Goal: Transaction & Acquisition: Download file/media

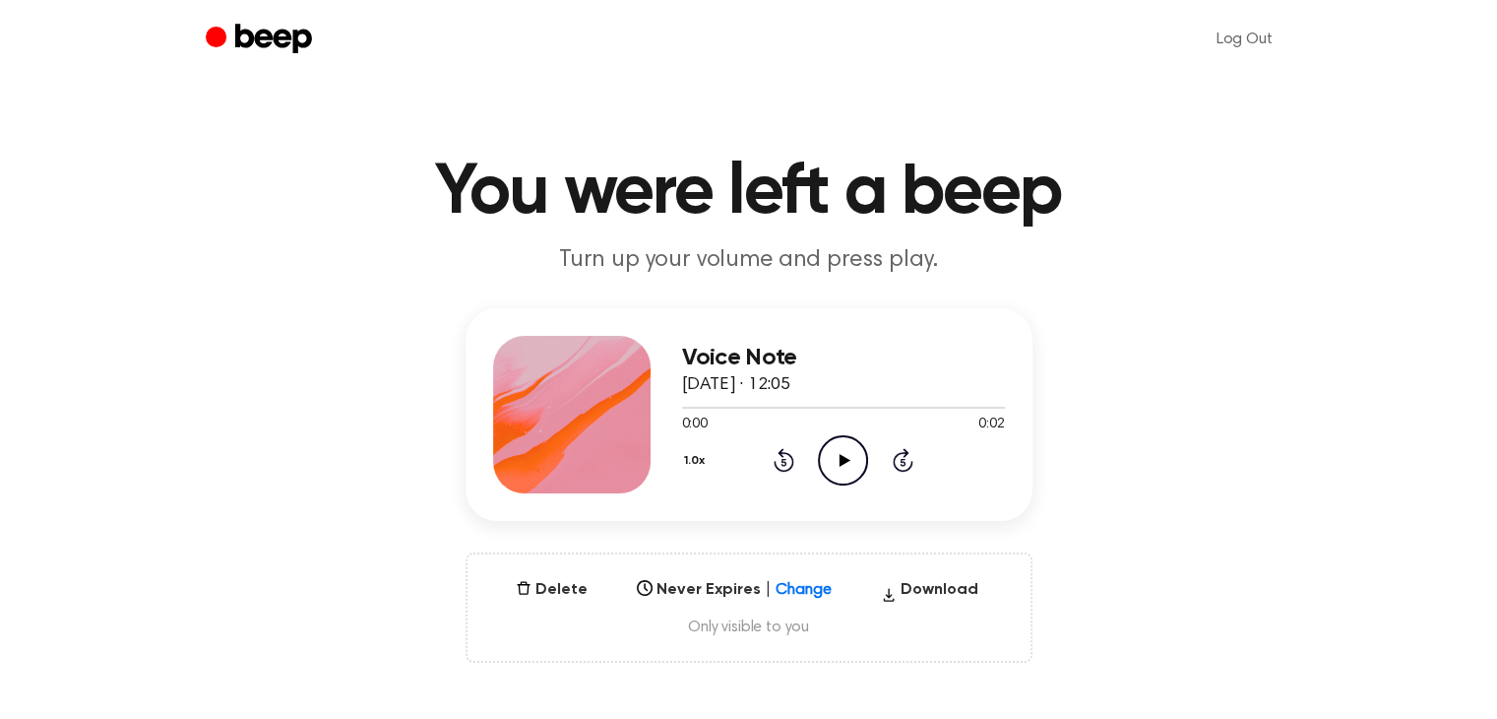
click at [859, 454] on icon "Play Audio" at bounding box center [843, 460] width 50 height 50
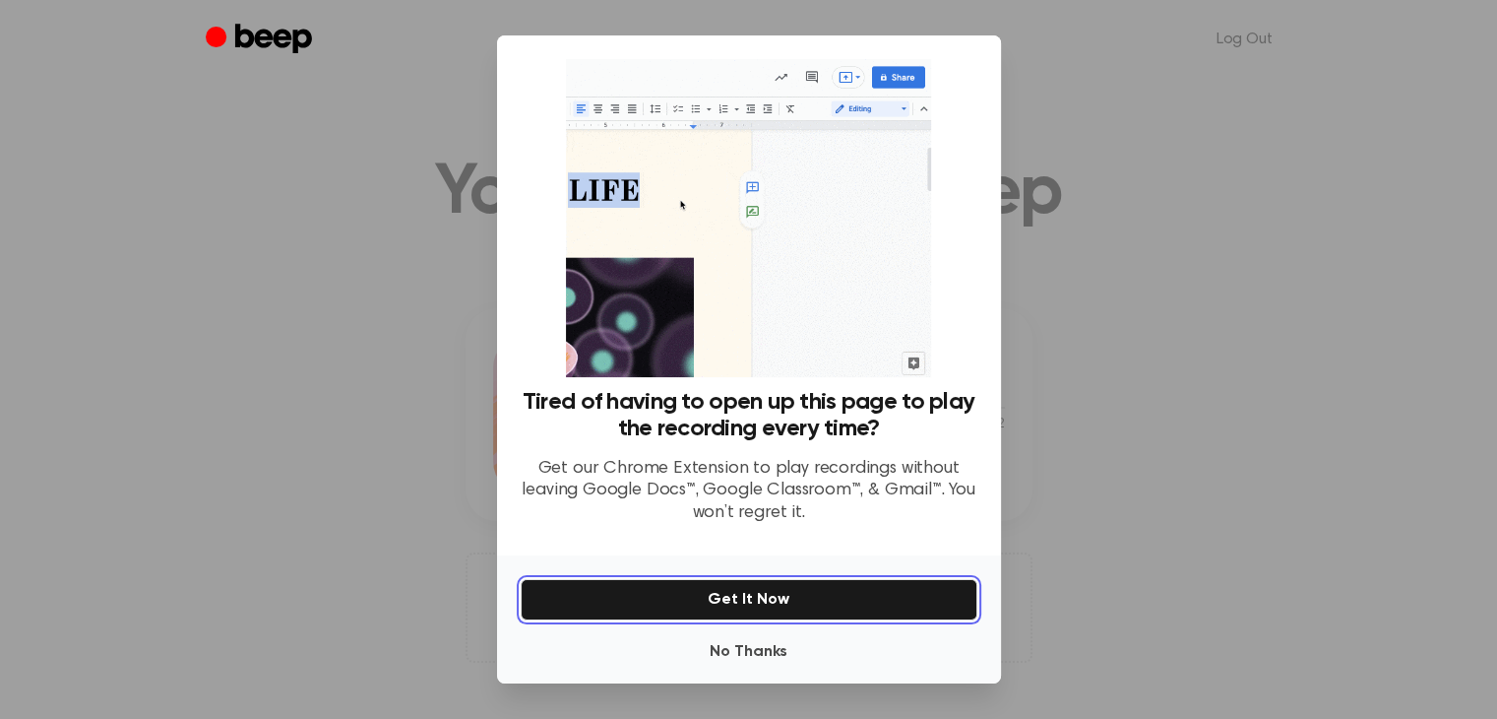
click at [760, 601] on button "Get It Now" at bounding box center [749, 599] width 457 height 41
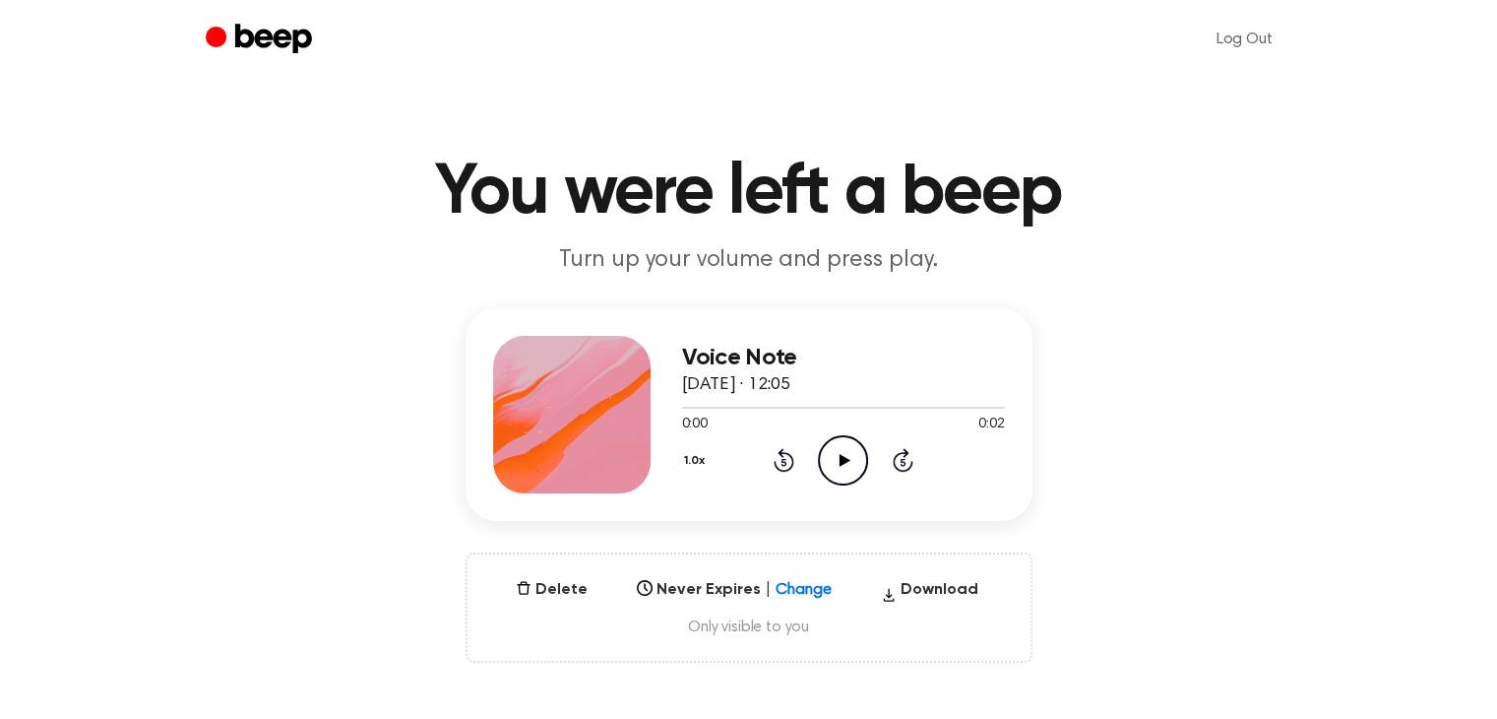
click at [840, 449] on icon "Play Audio" at bounding box center [843, 460] width 50 height 50
click at [840, 460] on icon at bounding box center [845, 460] width 11 height 13
click at [851, 456] on icon "Play Audio" at bounding box center [843, 460] width 50 height 50
click at [843, 458] on icon at bounding box center [845, 460] width 11 height 13
